Goal: Communication & Community: Participate in discussion

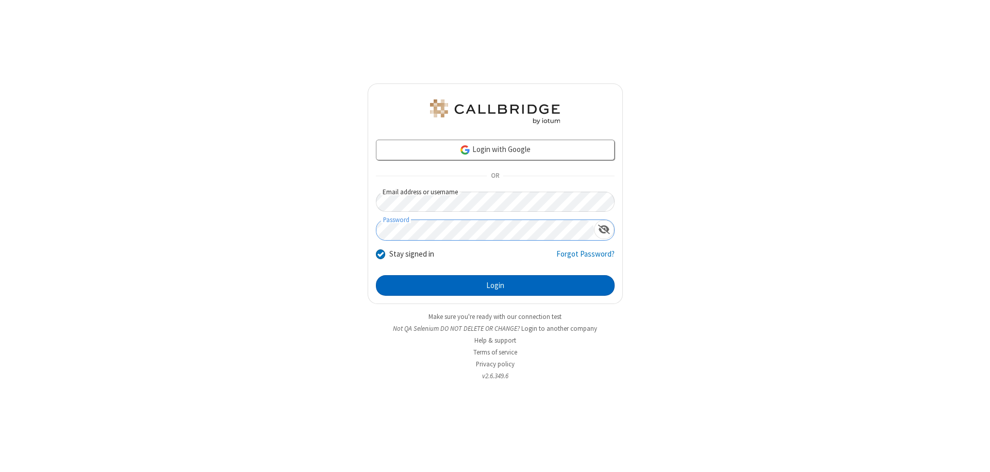
click at [495, 286] on button "Login" at bounding box center [495, 285] width 239 height 21
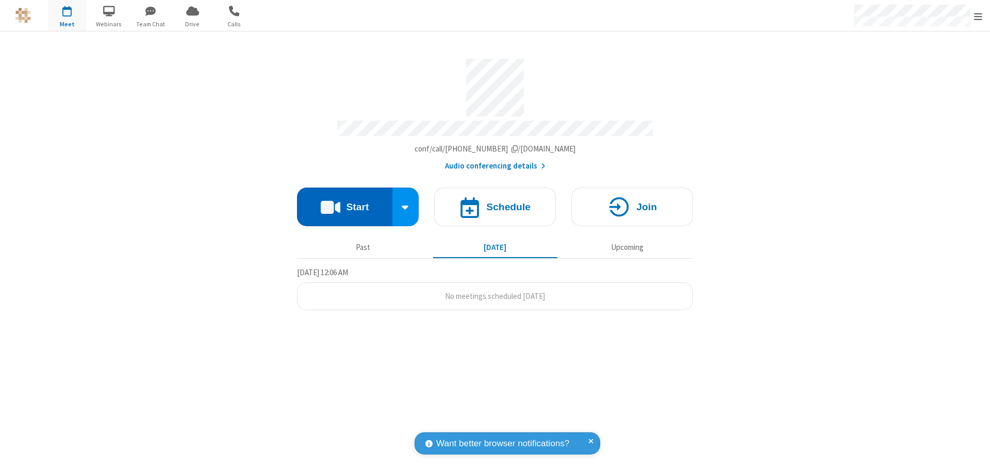
click at [344, 202] on button "Start" at bounding box center [344, 207] width 95 height 39
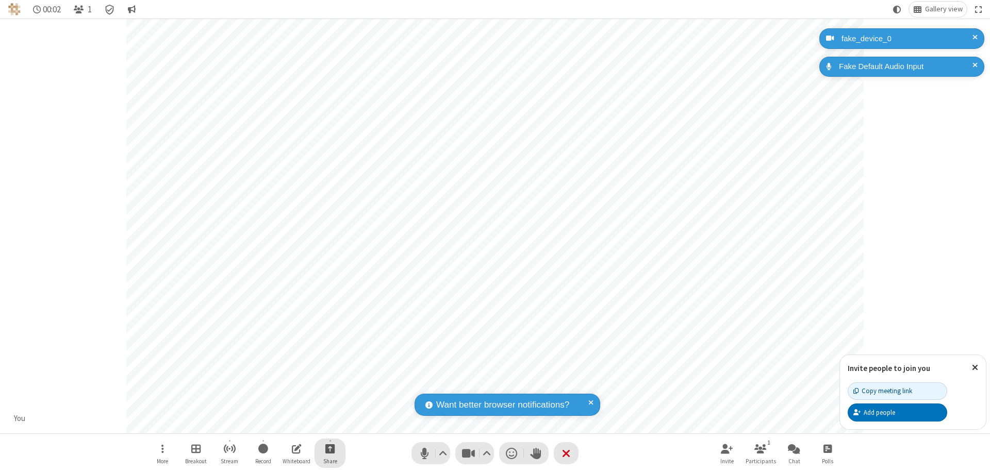
click at [330, 448] on span "Start sharing" at bounding box center [330, 448] width 10 height 13
click at [288, 424] on span "Share my screen" at bounding box center [288, 424] width 12 height 9
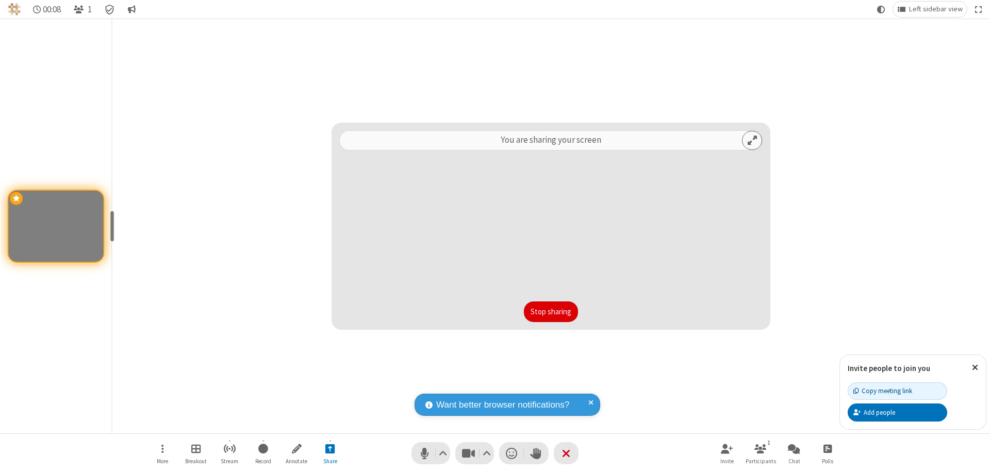
click at [550, 312] on button "Stop sharing" at bounding box center [551, 311] width 54 height 21
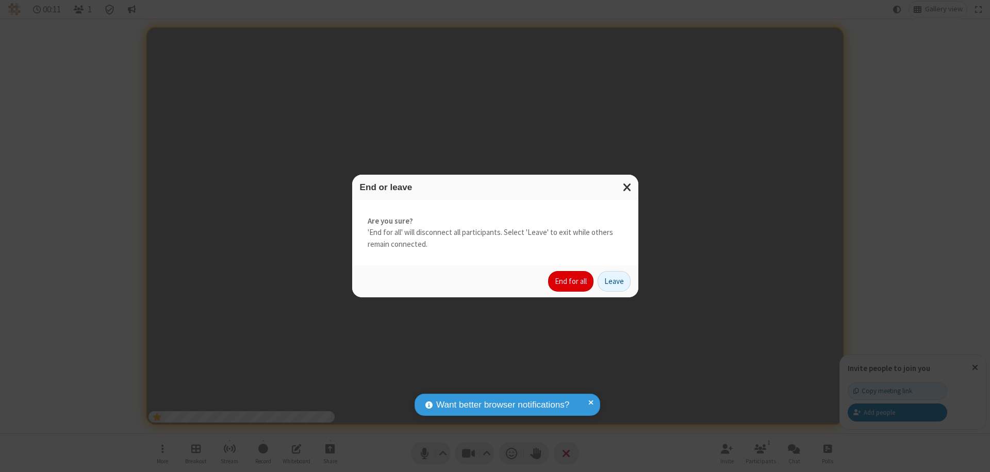
click at [571, 281] on button "End for all" at bounding box center [570, 281] width 45 height 21
